Goal: Information Seeking & Learning: Check status

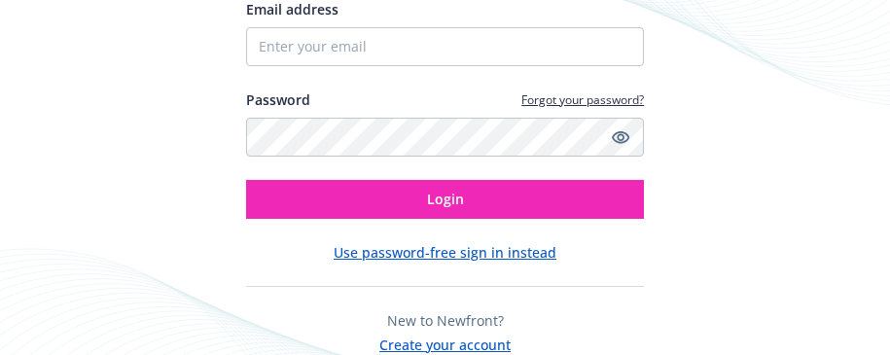
click at [335, 47] on input "Email address" at bounding box center [445, 46] width 399 height 39
type input "[EMAIL_ADDRESS][DOMAIN_NAME]"
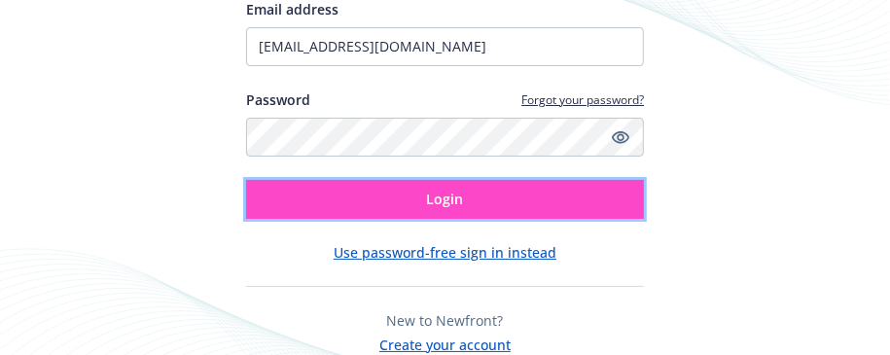
click at [460, 201] on span "Login" at bounding box center [445, 199] width 37 height 18
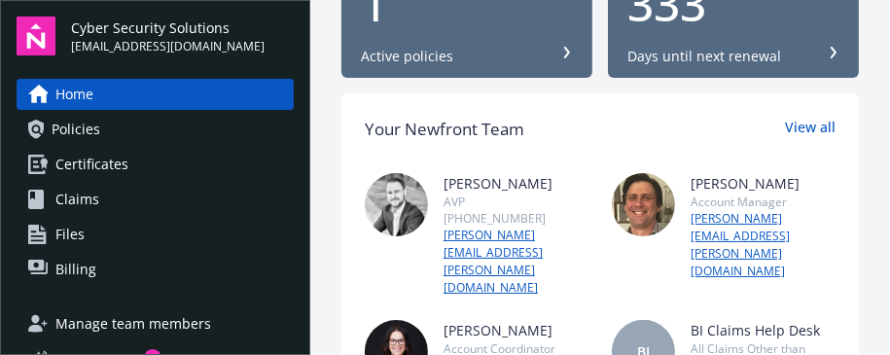
scroll to position [97, 0]
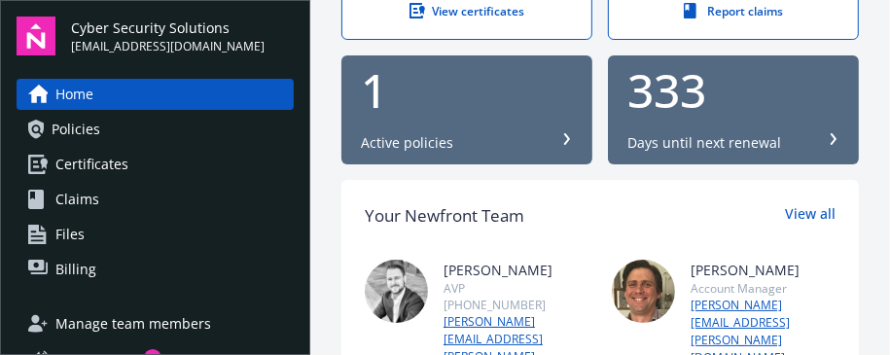
click at [467, 152] on div "Active policies" at bounding box center [467, 142] width 212 height 19
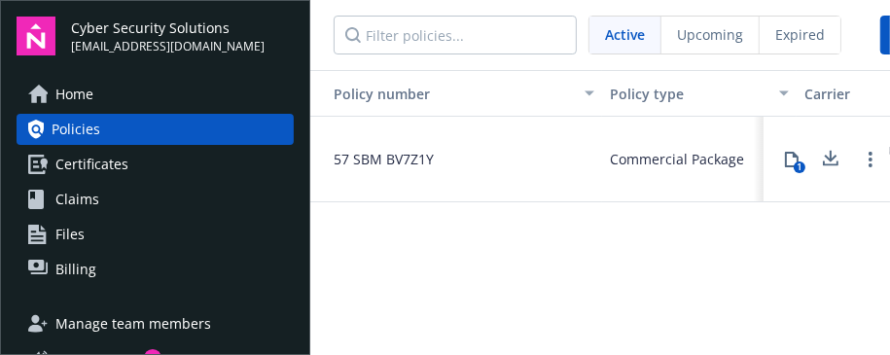
drag, startPoint x: 885, startPoint y: 37, endPoint x: 880, endPoint y: 93, distance: 56.6
click at [880, 91] on div "Active Upcoming Expired Request a change Policy number Policy type Carrier Line…" at bounding box center [600, 177] width 580 height 355
click at [73, 94] on span "Home" at bounding box center [74, 94] width 38 height 31
click at [109, 90] on link "Home" at bounding box center [155, 94] width 277 height 31
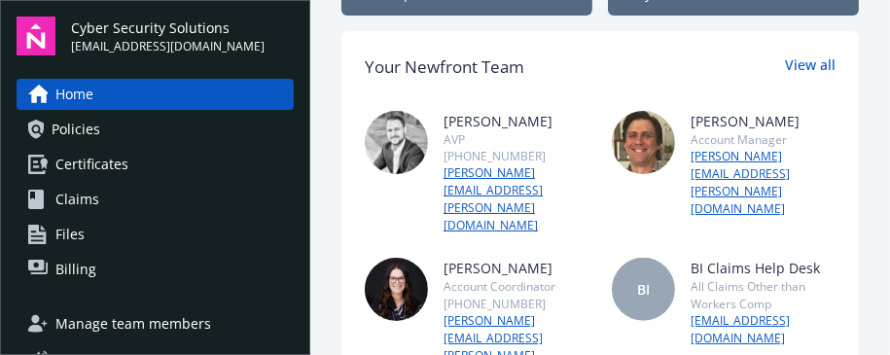
scroll to position [194, 0]
